Goal: Information Seeking & Learning: Learn about a topic

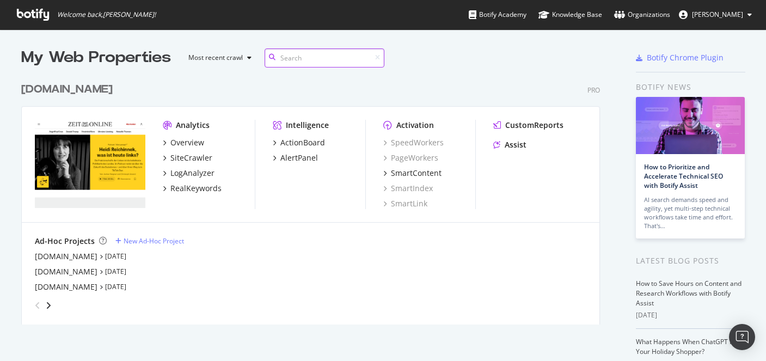
scroll to position [248, 580]
click at [202, 176] on div "LogAnalyzer" at bounding box center [192, 173] width 44 height 11
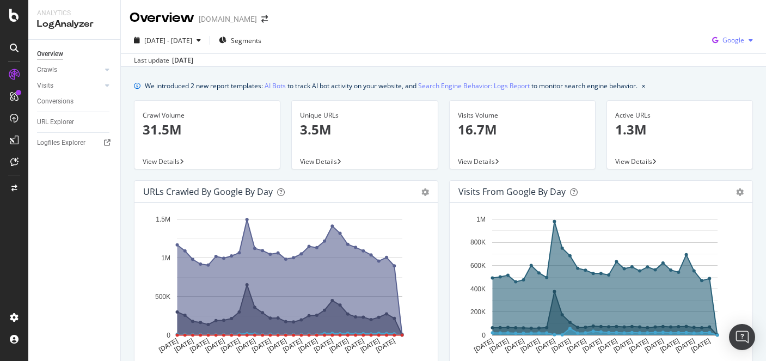
click at [723, 44] on span "Google" at bounding box center [734, 39] width 22 height 9
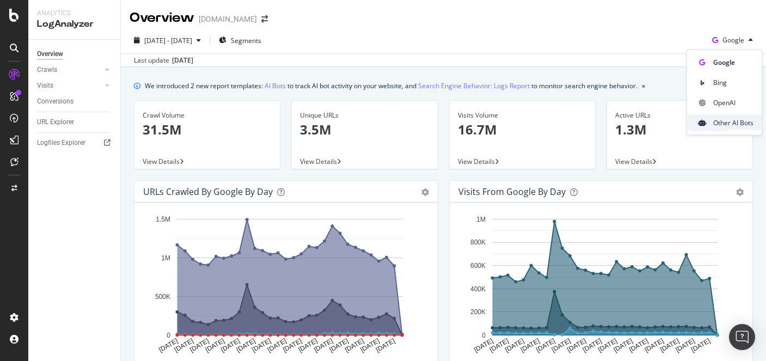
click at [727, 124] on span "Other AI Bots" at bounding box center [734, 123] width 40 height 10
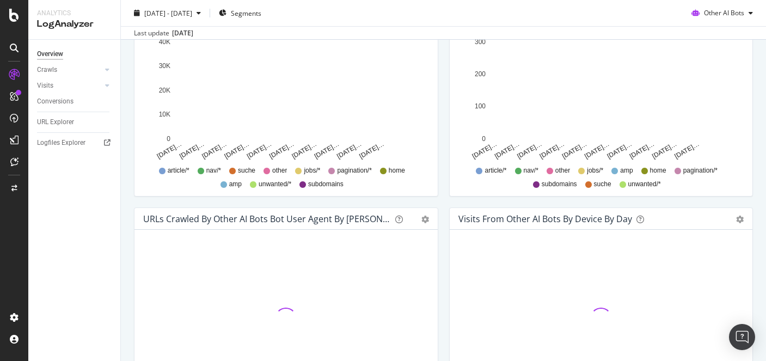
scroll to position [547, 0]
